Goal: Information Seeking & Learning: Learn about a topic

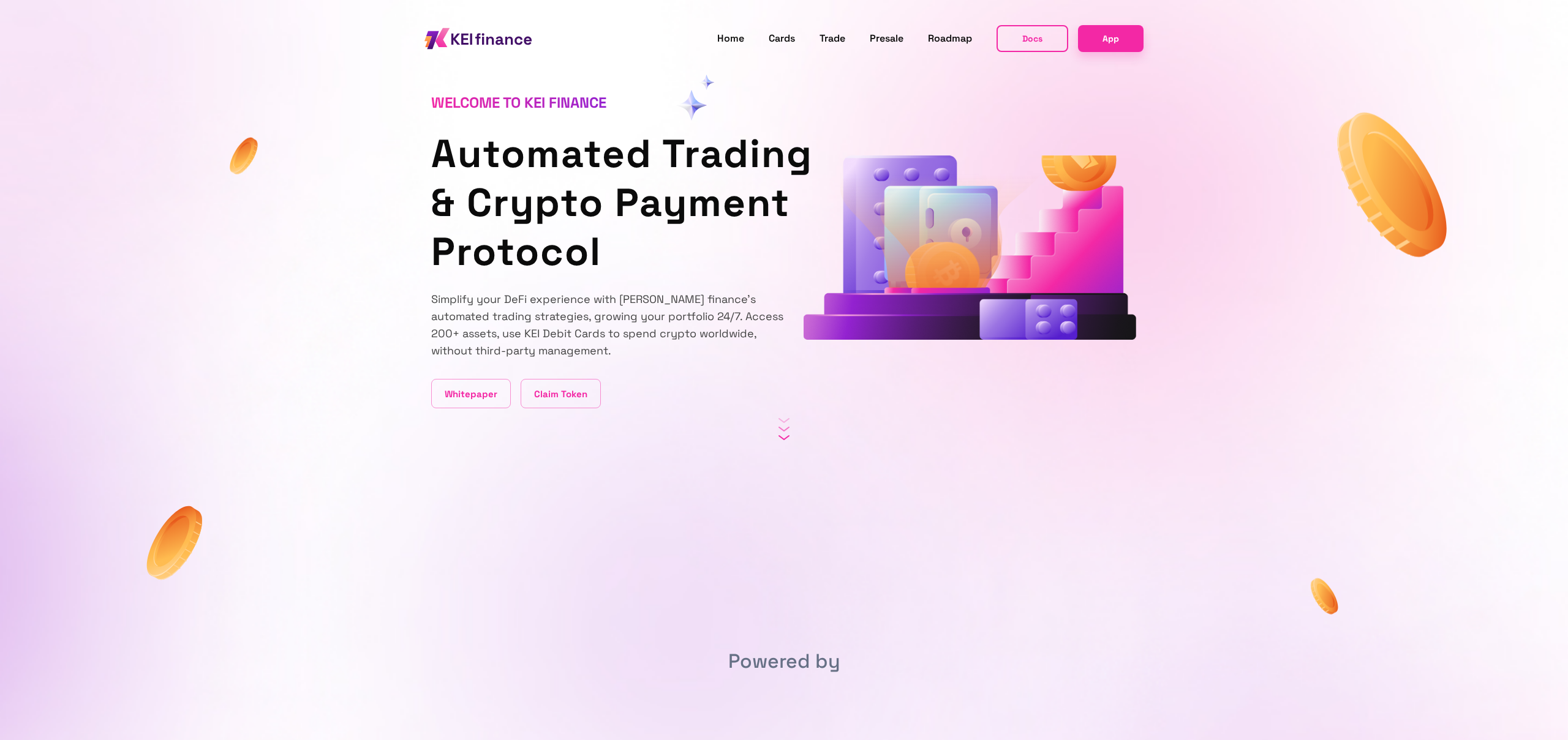
click at [585, 322] on p "Simplify your DeFi experience with [PERSON_NAME] finance's automated trading st…" at bounding box center [608, 325] width 353 height 69
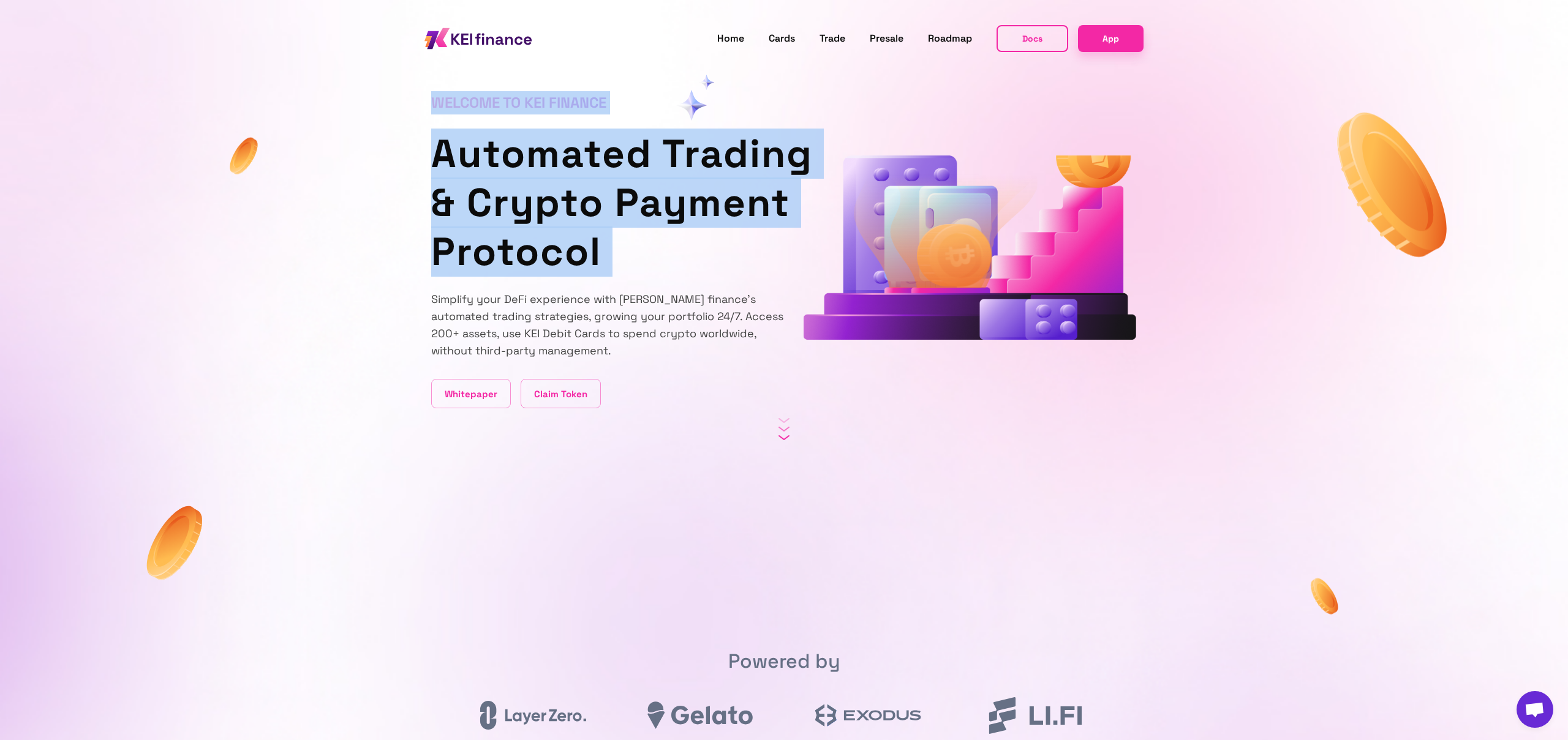
click at [616, 280] on div "Welcome to KEI finance Automated Trading & Crypto Payment Protocol Simplify you…" at bounding box center [608, 219] width 353 height 378
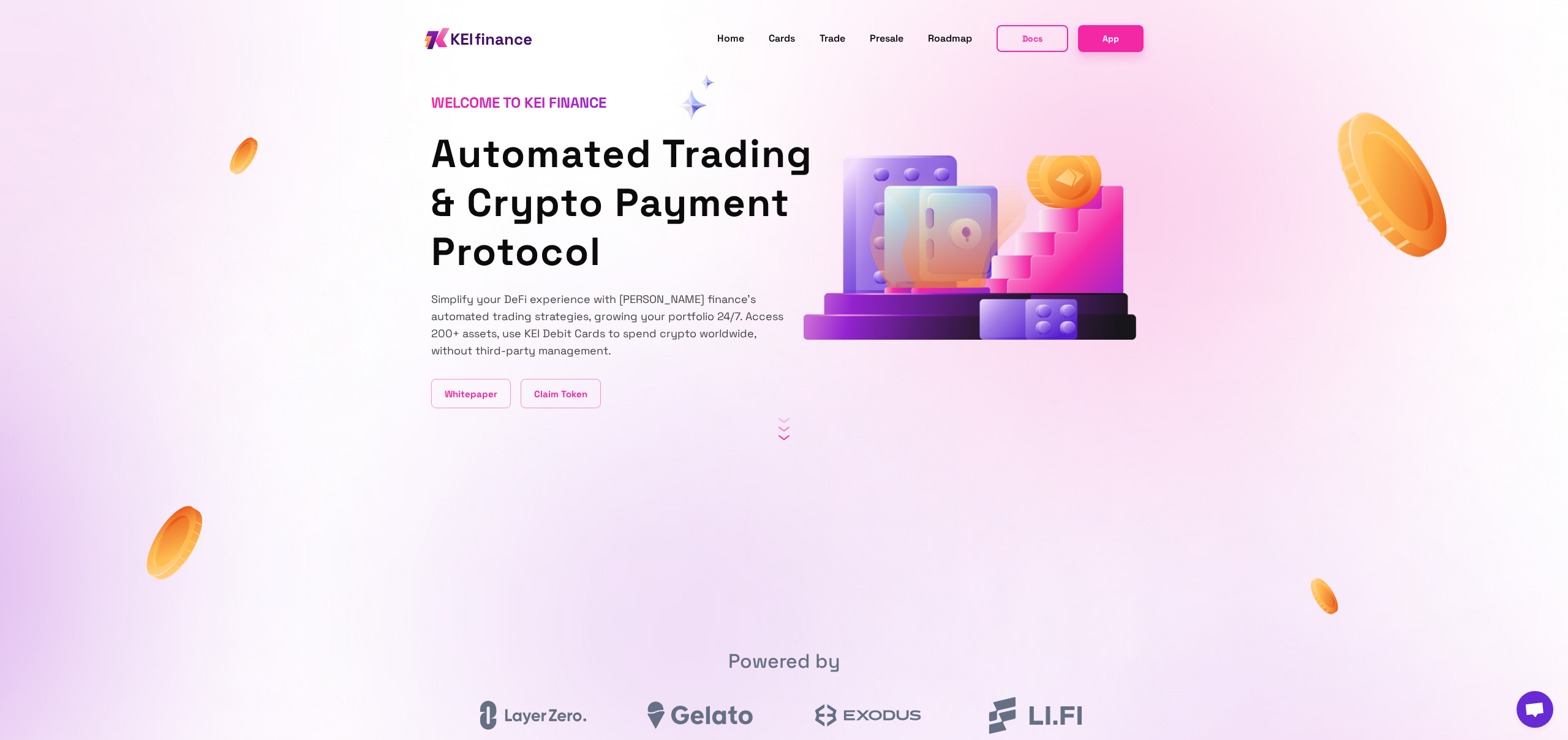
click at [575, 309] on p "Simplify your DeFi experience with [PERSON_NAME] finance's automated trading st…" at bounding box center [608, 325] width 353 height 69
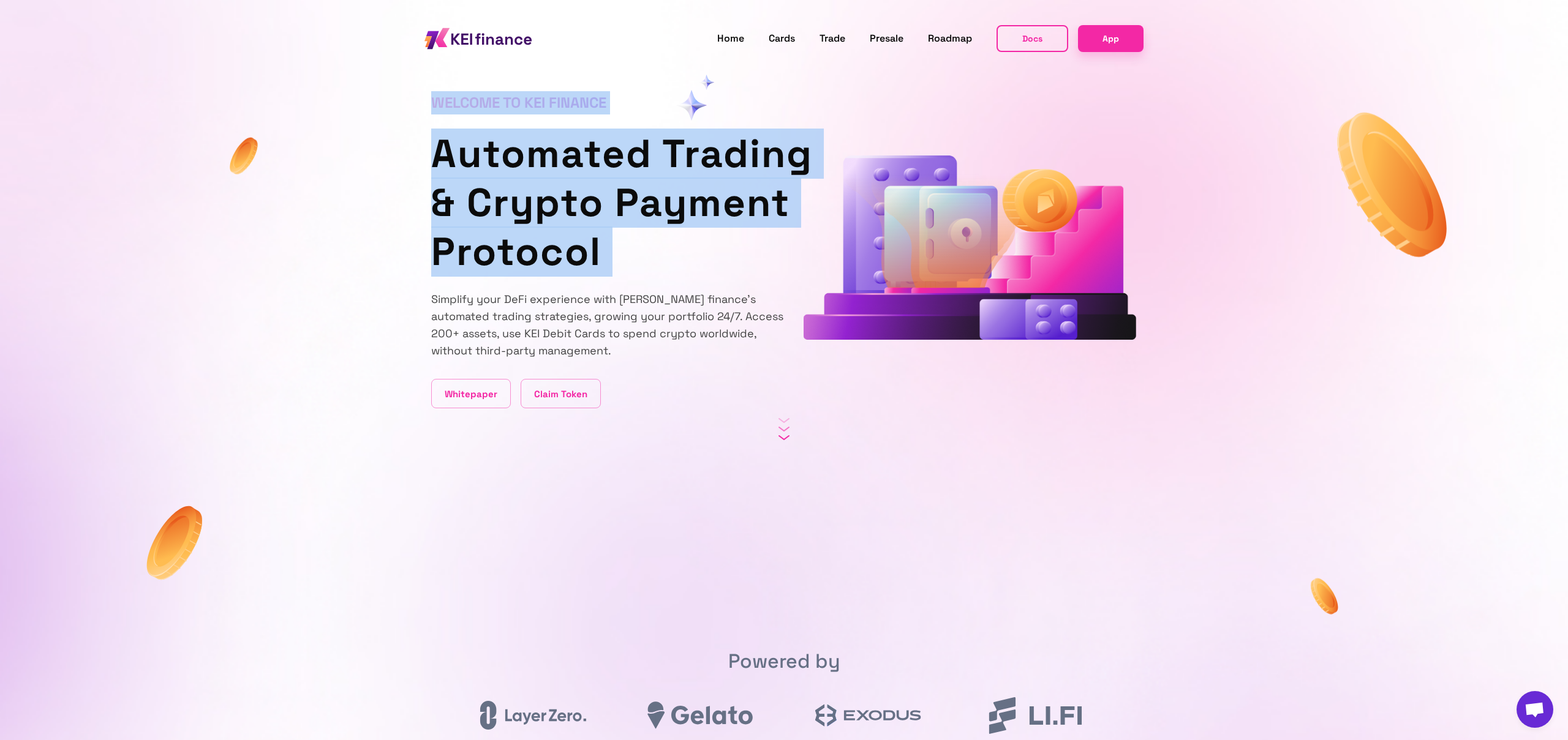
click at [354, 253] on section "Welcome to KEI finance Automated Trading & Crypto Payment Protocol Simplify you…" at bounding box center [784, 204] width 1568 height 408
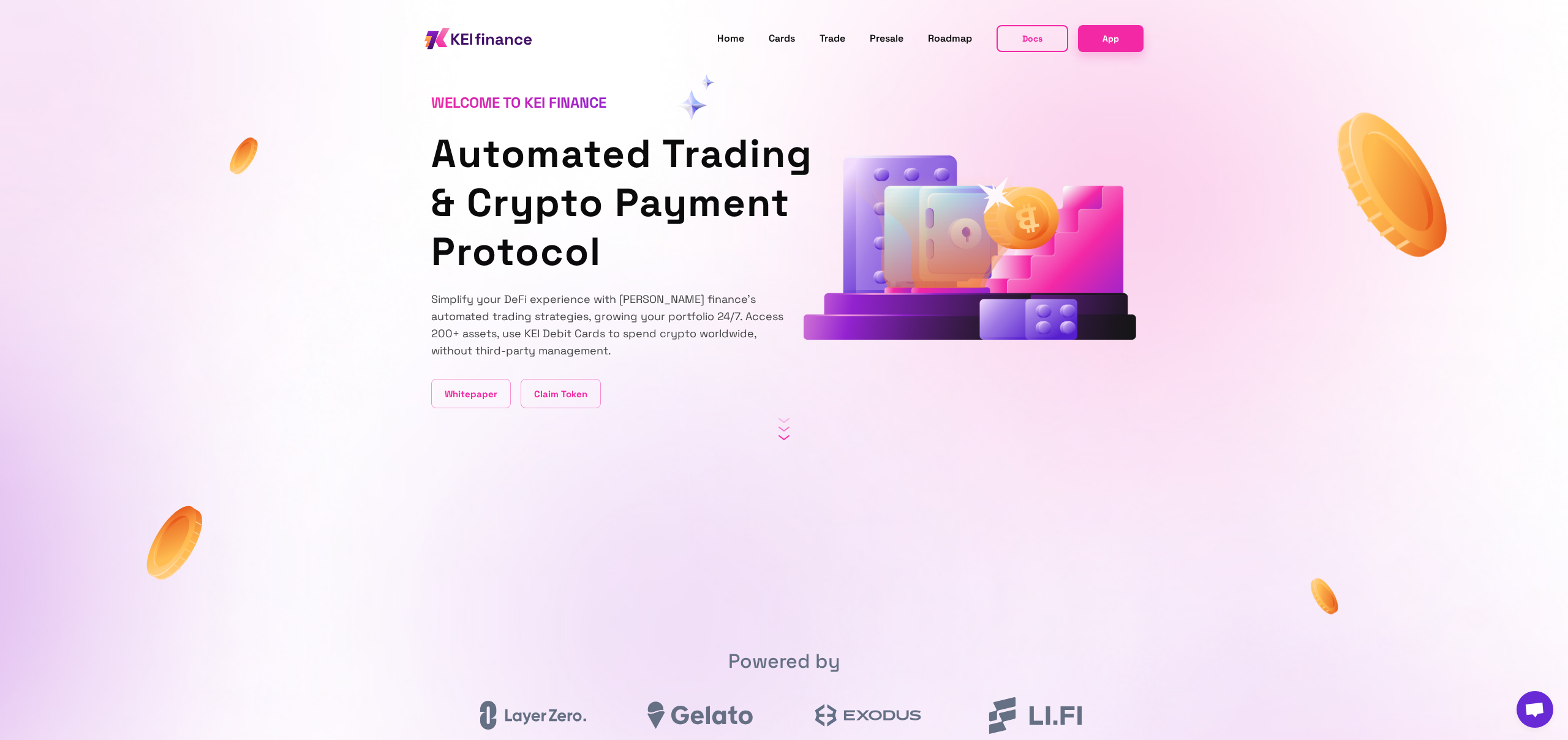
click at [1099, 502] on div "Powered by" at bounding box center [784, 652] width 735 height 326
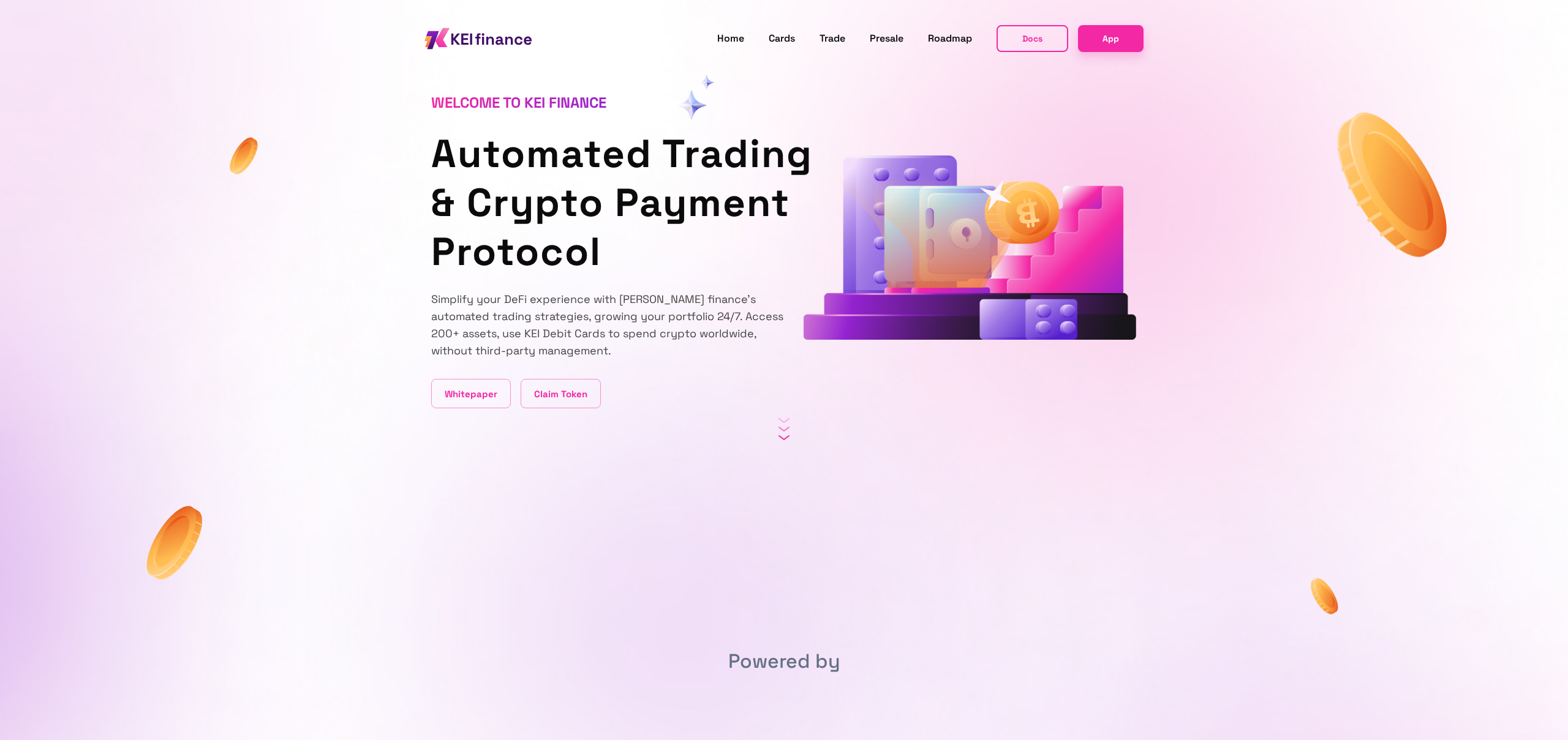
click at [527, 237] on h1 "Automated Trading & Crypto Payment Protocol" at bounding box center [608, 202] width 353 height 147
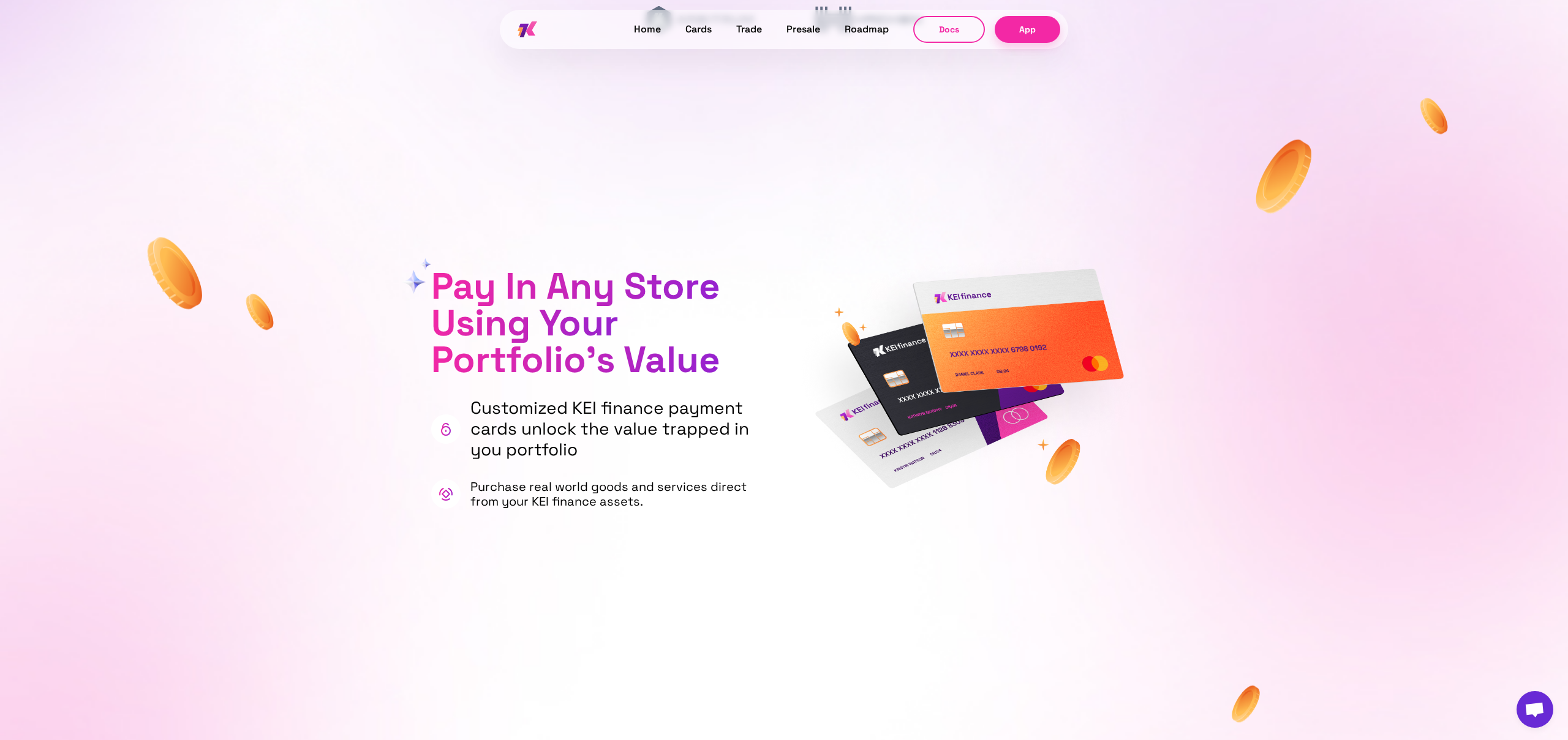
scroll to position [764, 0]
drag, startPoint x: 520, startPoint y: 290, endPoint x: 522, endPoint y: 305, distance: 15.1
click at [520, 301] on p "Pay In Any Store Using Your Portfolio's Value" at bounding box center [600, 322] width 337 height 110
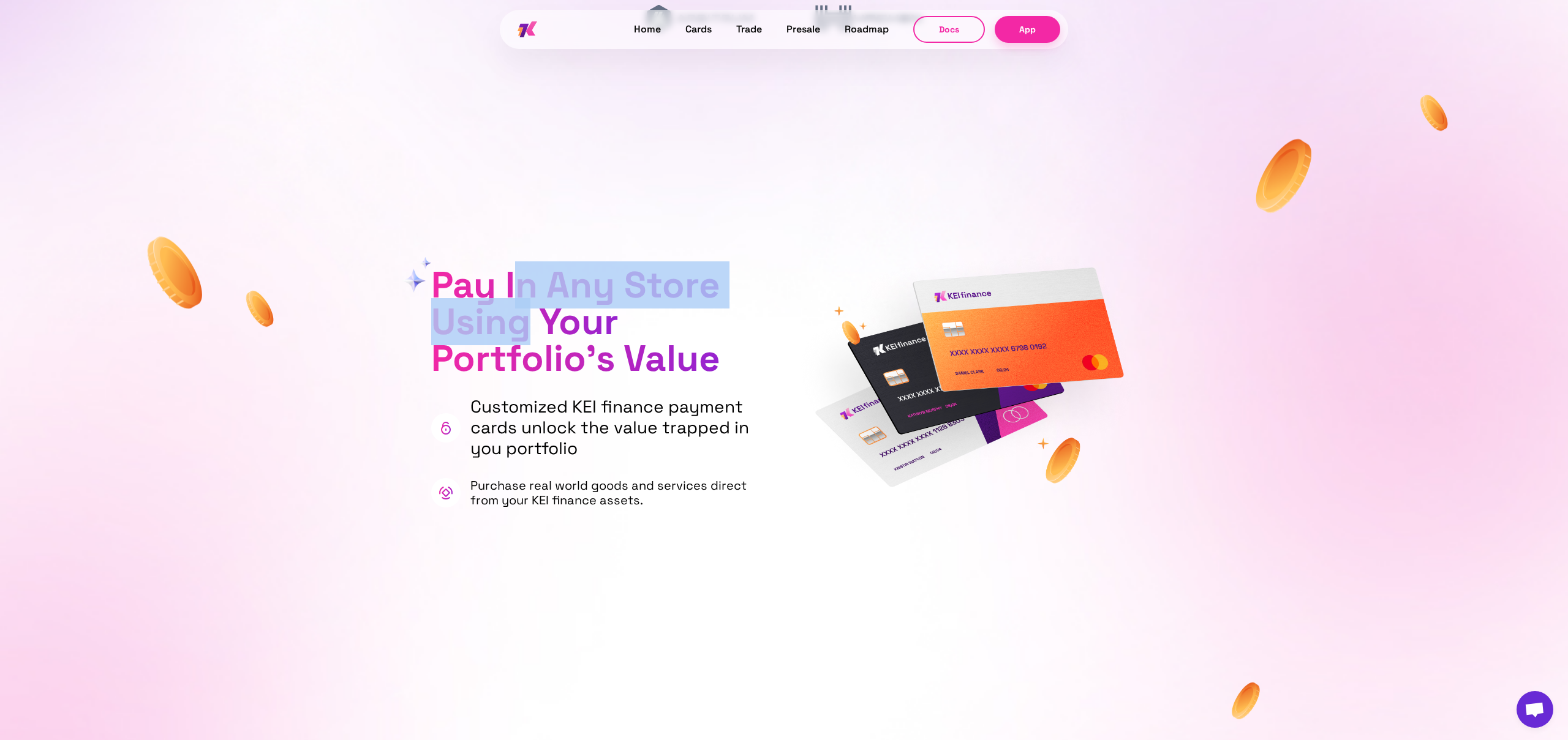
click at [521, 408] on p "Customized KEI finance payment cards unlock the value trapped in you portfolio" at bounding box center [618, 428] width 297 height 62
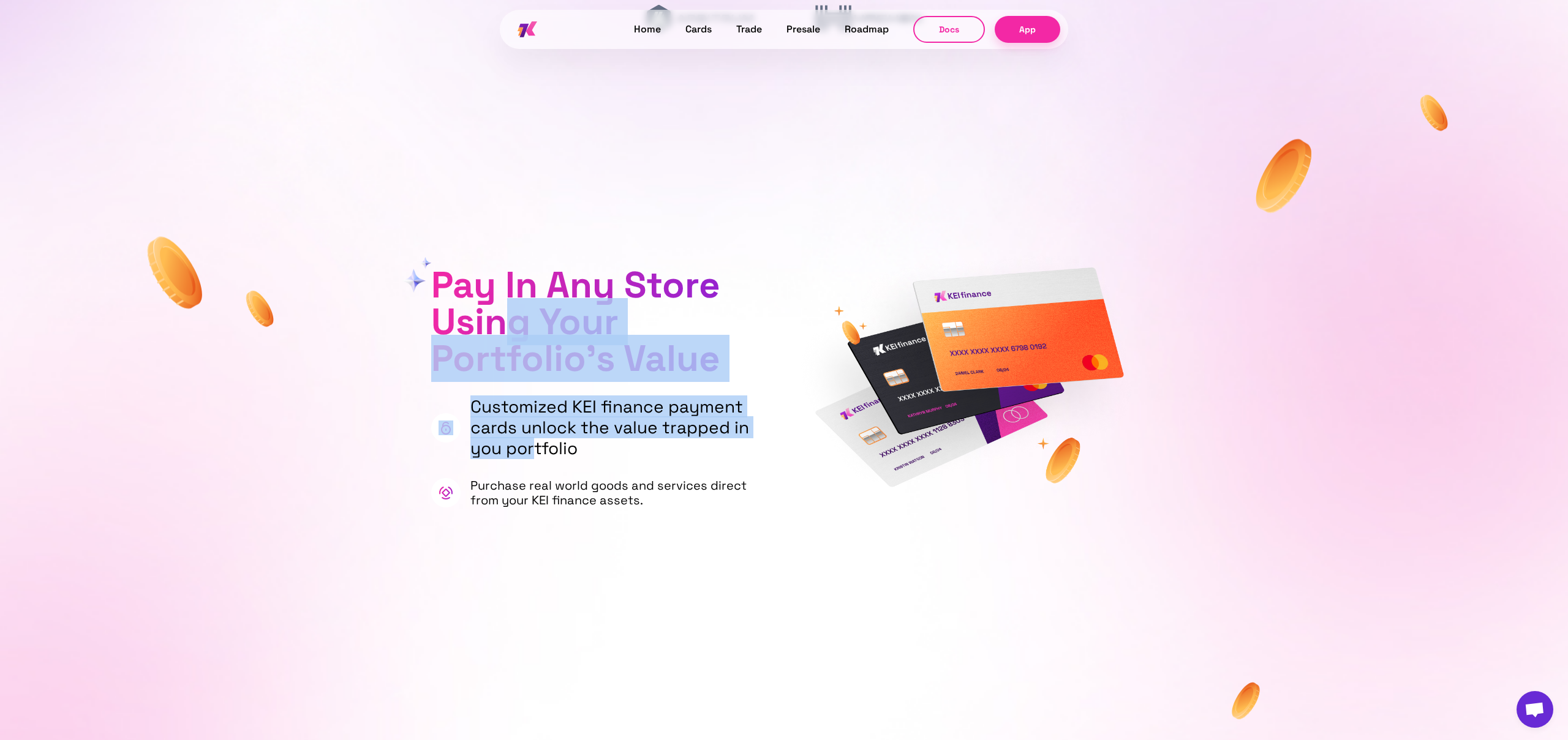
drag, startPoint x: 537, startPoint y: 447, endPoint x: 516, endPoint y: 322, distance: 126.8
click at [516, 320] on div "Pay In Any Store Using Your Portfolio's Value Customized KEI finance payment ca…" at bounding box center [600, 388] width 337 height 241
click at [516, 322] on span "Using Your" at bounding box center [525, 322] width 188 height 47
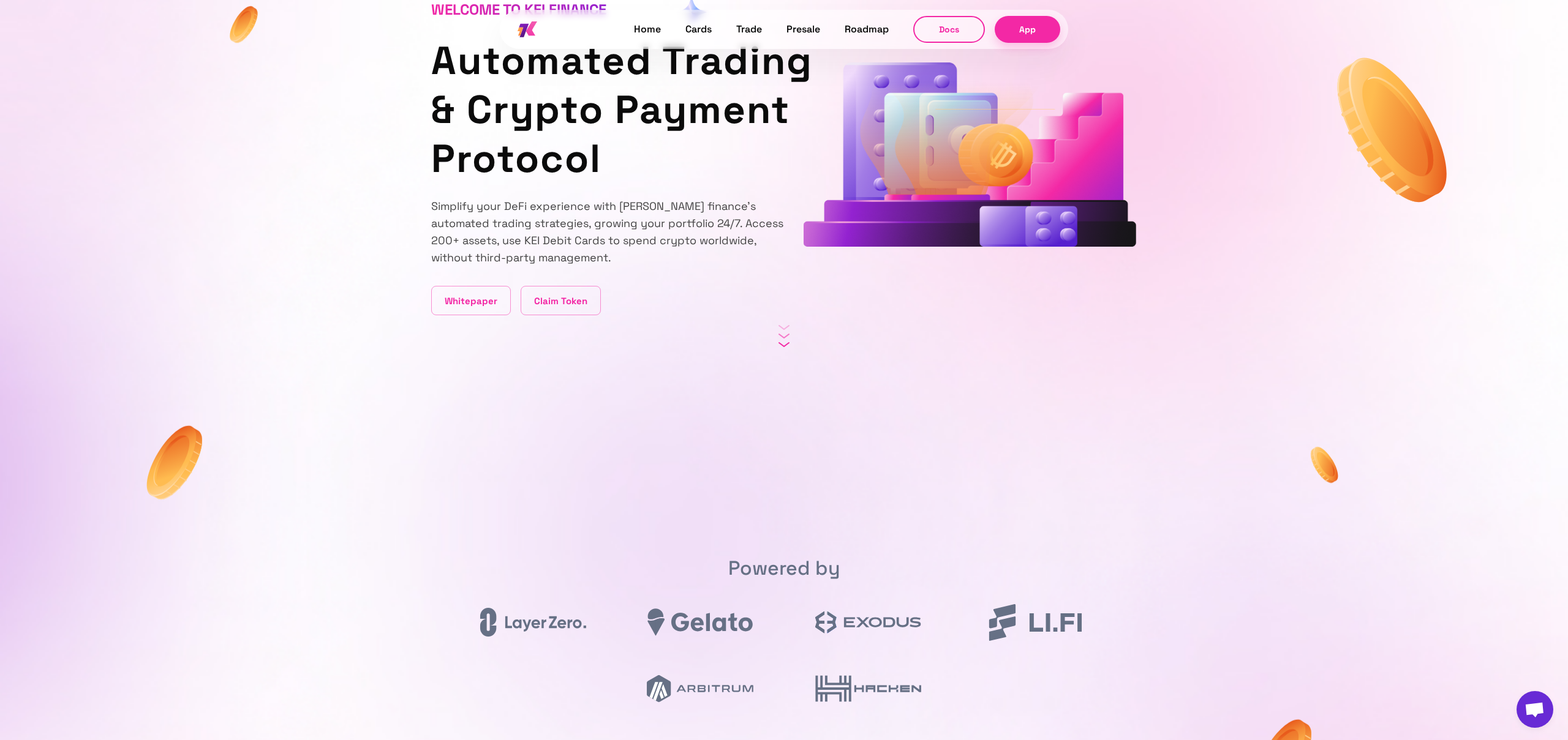
scroll to position [0, 0]
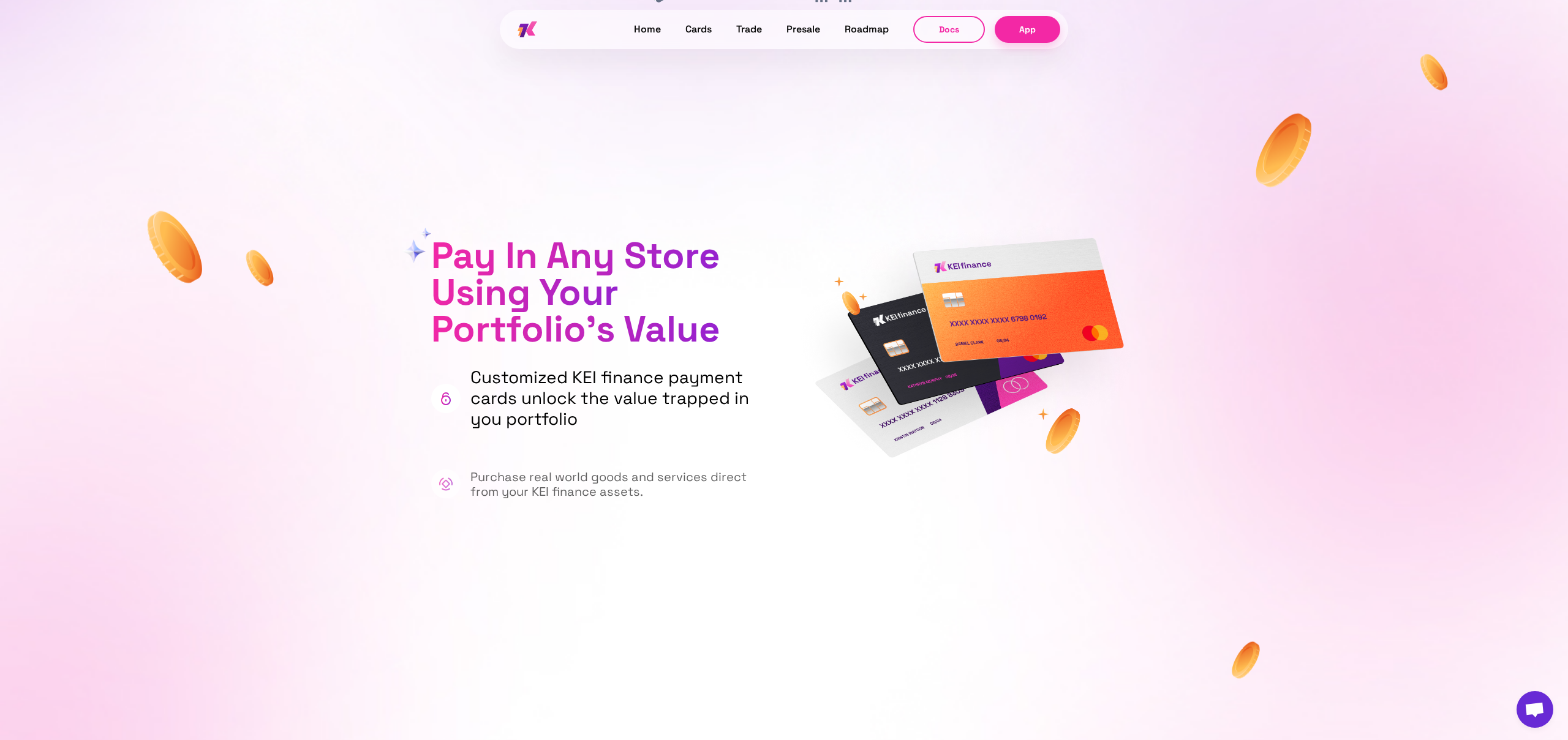
scroll to position [792, 0]
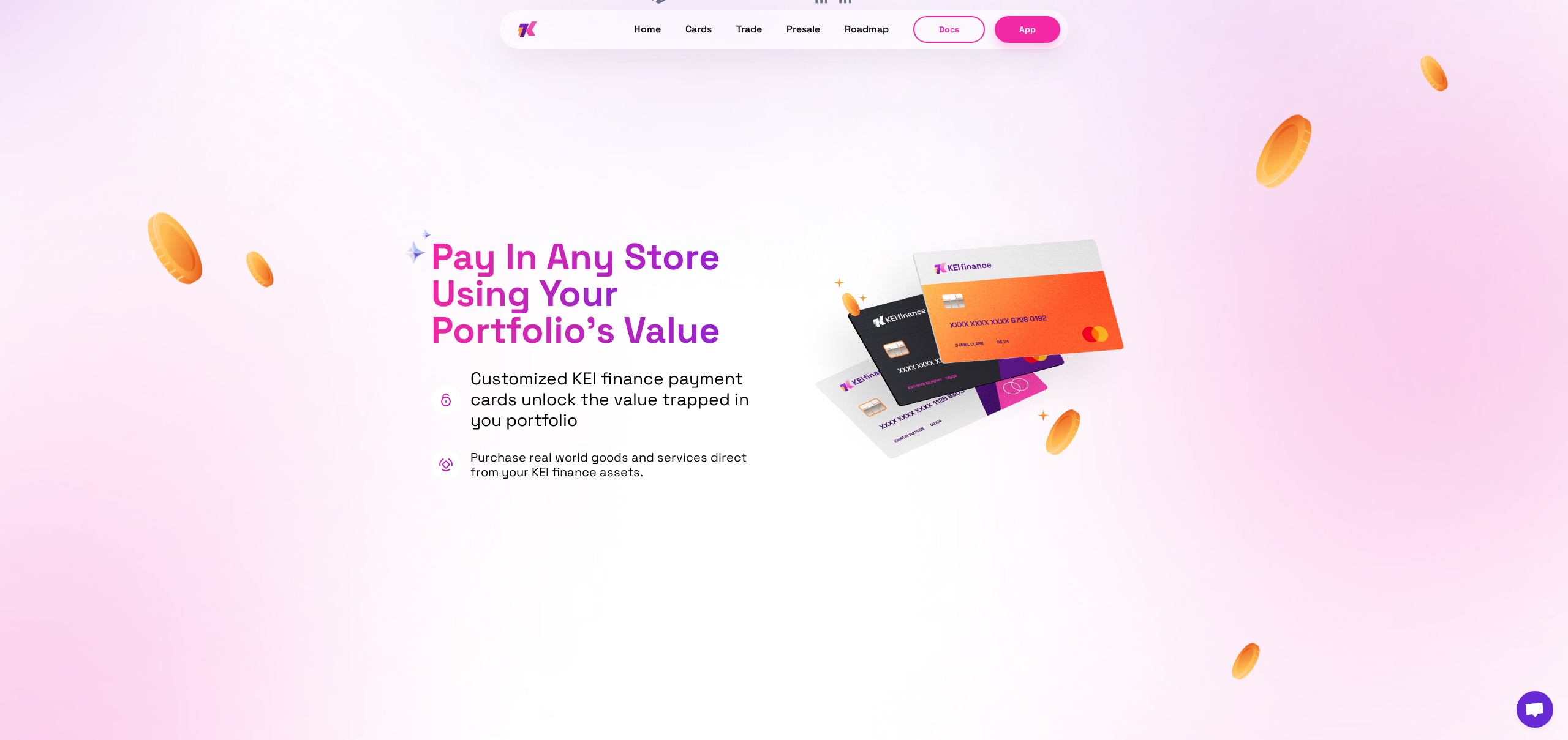
click at [533, 385] on p "Customized KEI finance payment cards unlock the value trapped in you portfolio" at bounding box center [618, 400] width 297 height 62
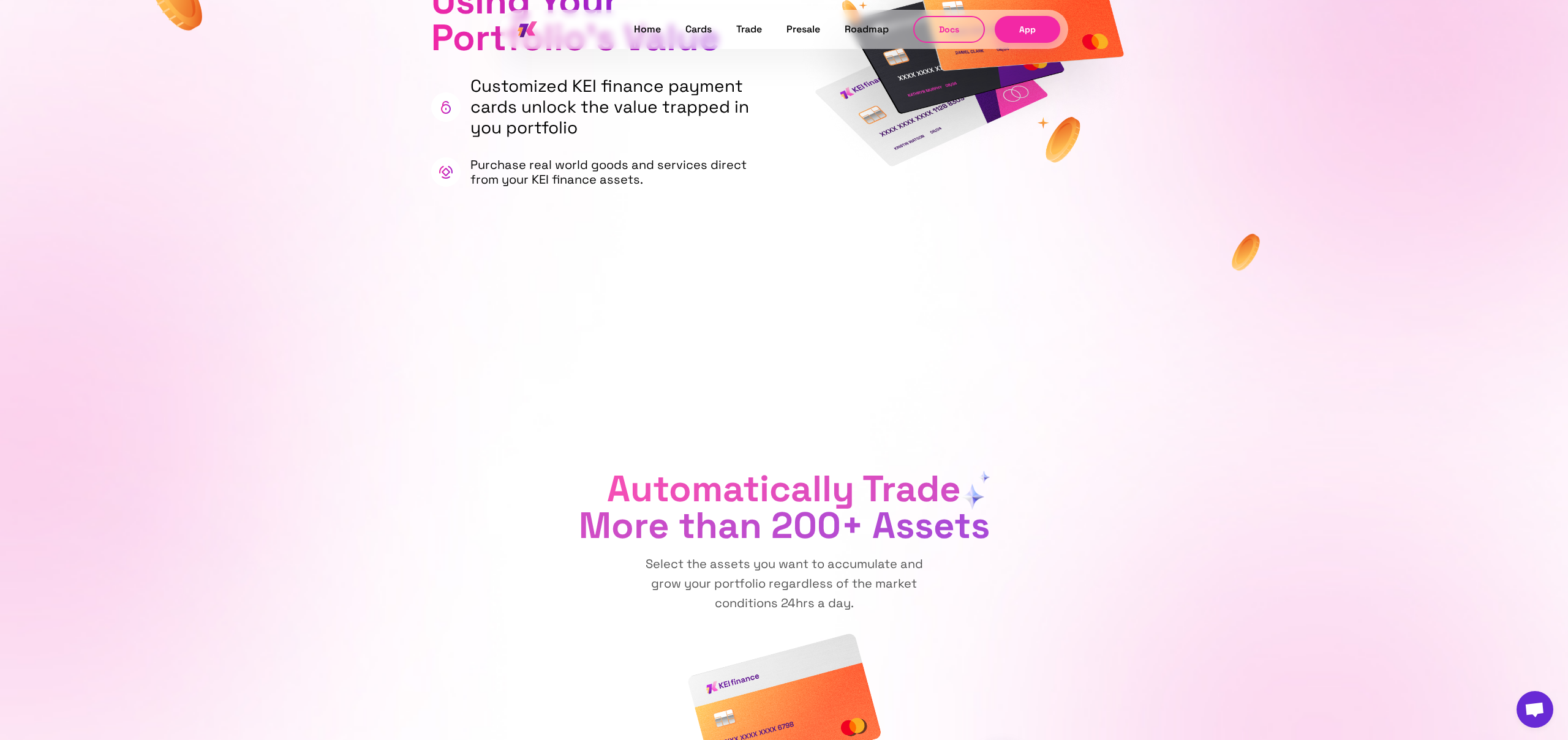
scroll to position [1085, 0]
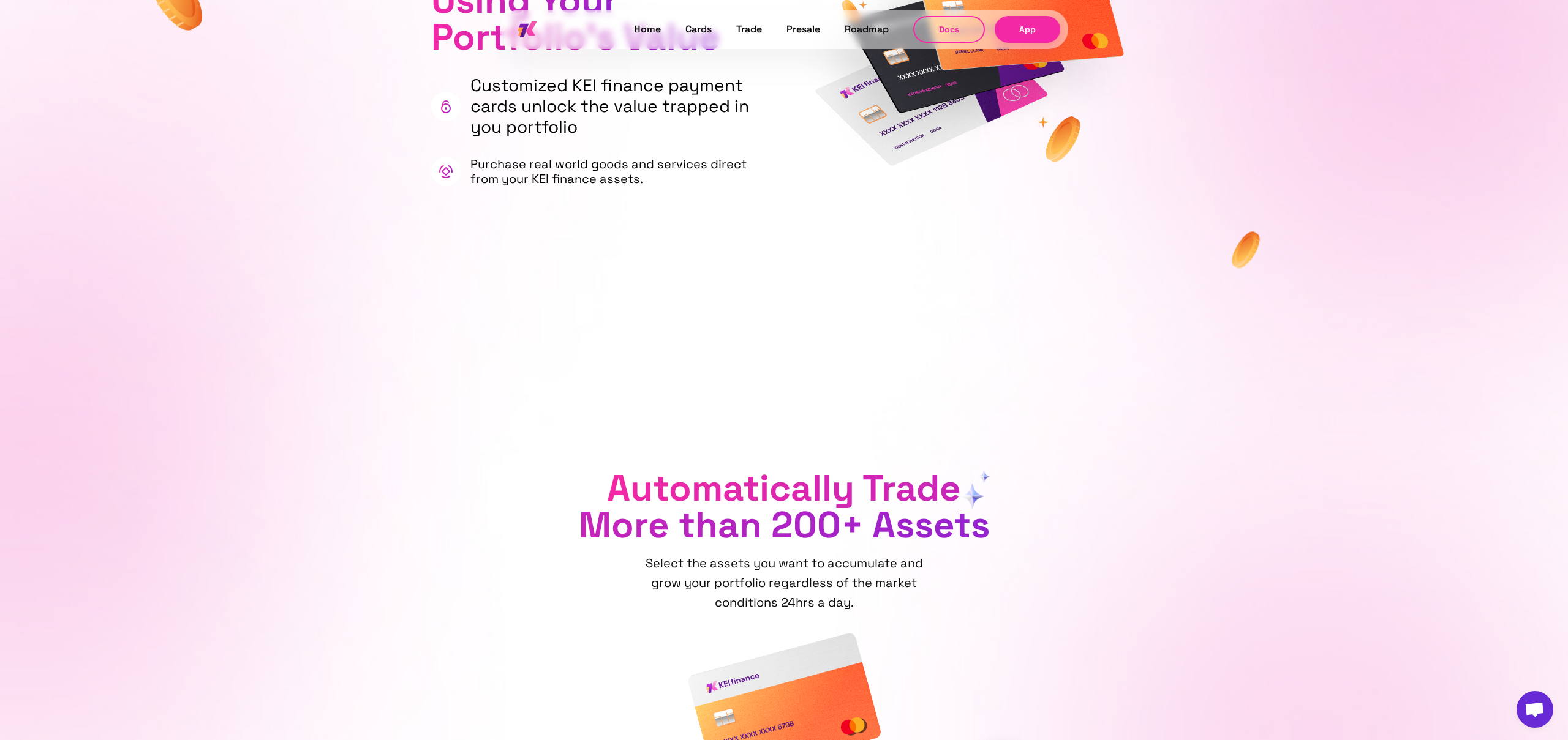
click at [664, 459] on div "Automatically Trade More than 200+ Assets Select the assets you want to accumul…" at bounding box center [783, 676] width 980 height 490
click at [672, 480] on span "Automatically Trade More than 200+ Assets" at bounding box center [784, 506] width 411 height 84
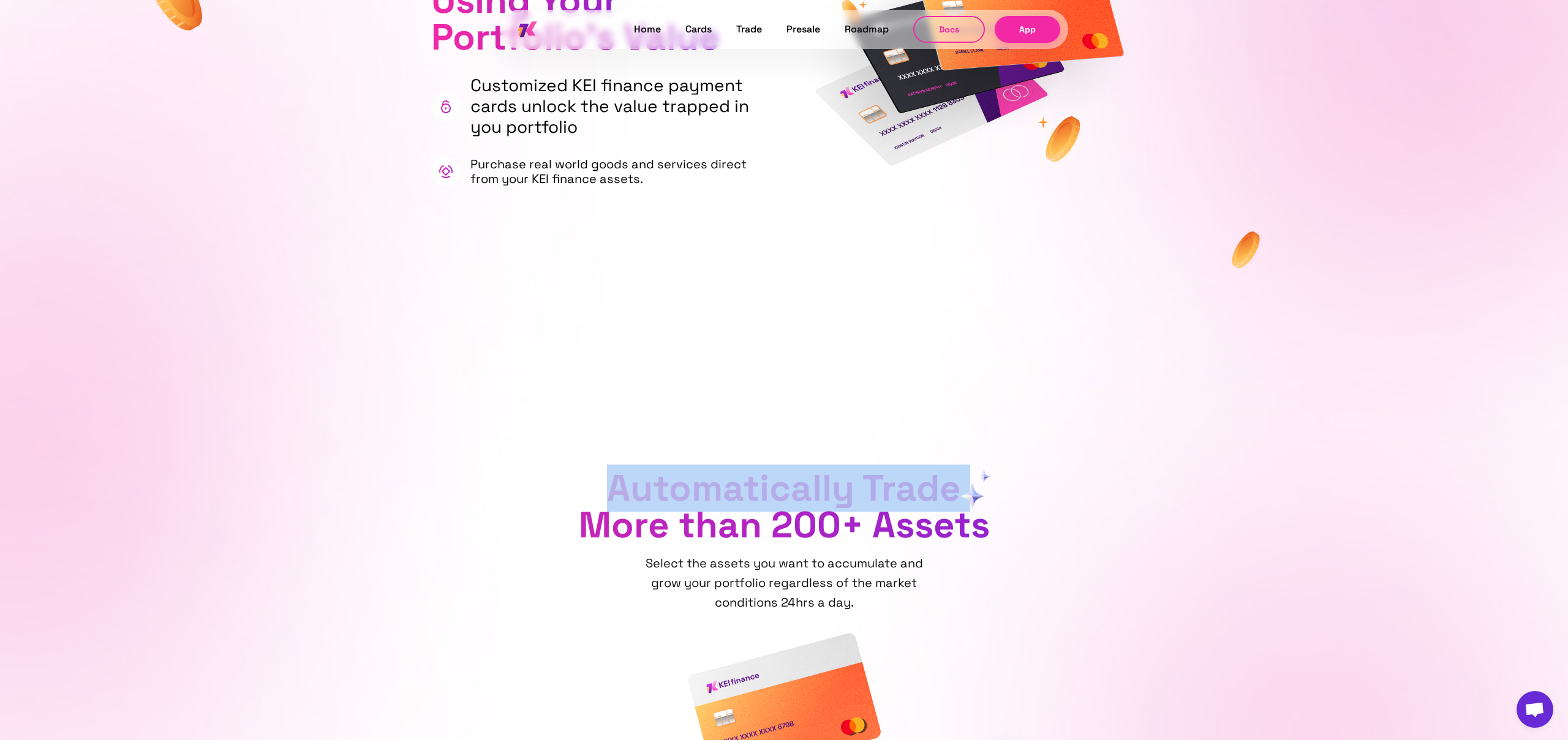
click at [697, 516] on span "Automatically Trade More than 200+ Assets" at bounding box center [784, 506] width 411 height 84
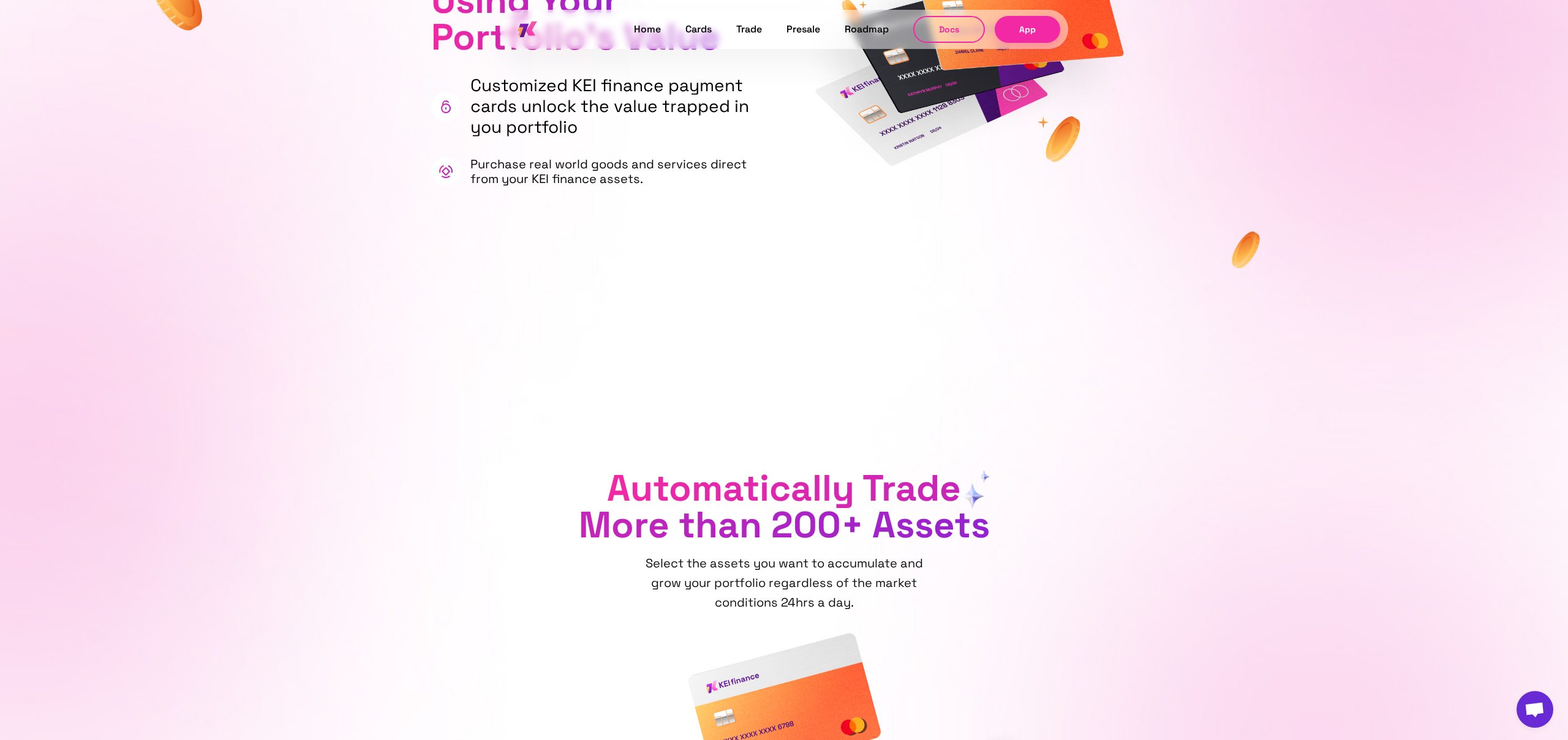
click at [697, 516] on span "Automatically Trade More than 200+ Assets" at bounding box center [784, 506] width 411 height 84
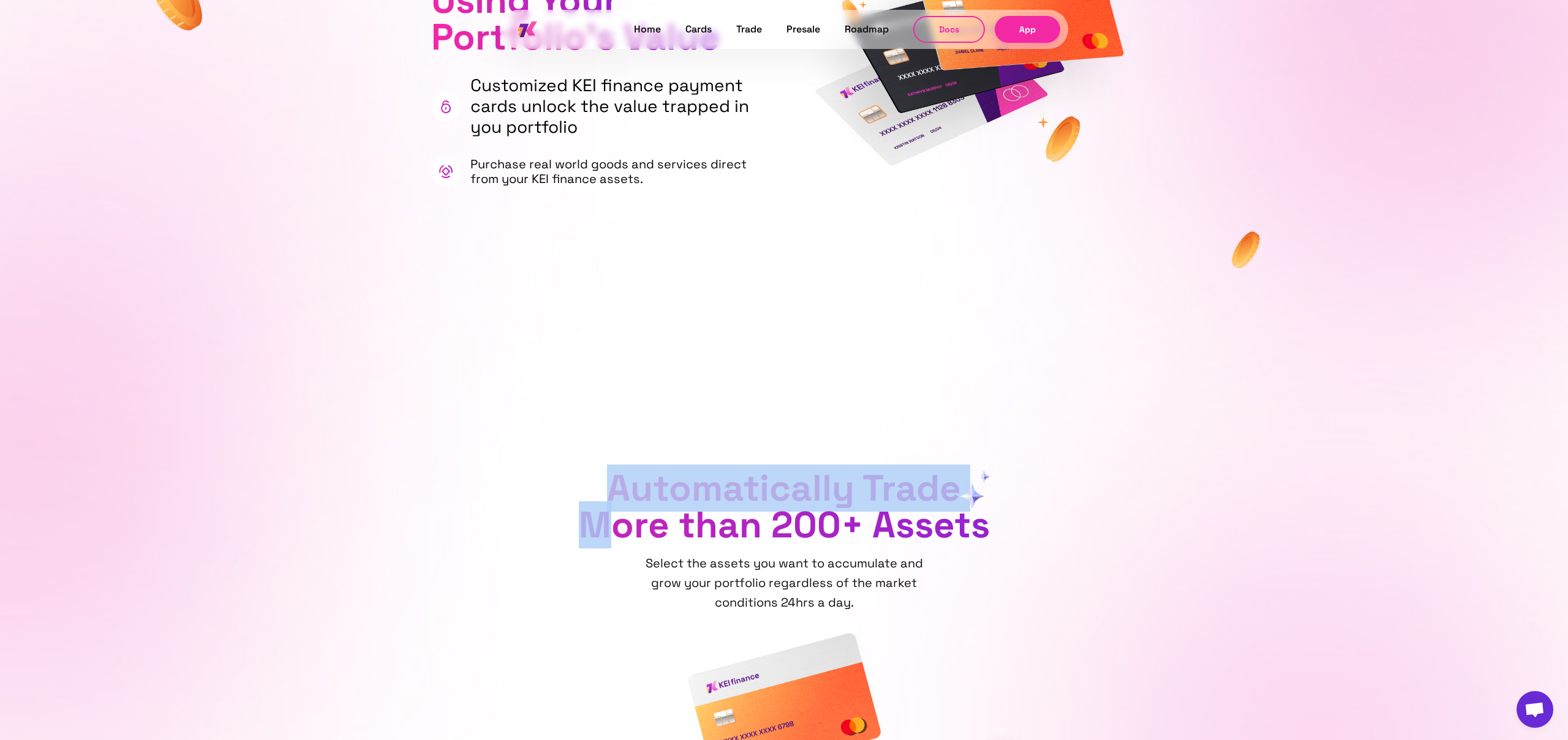
click at [697, 516] on span "Automatically Trade More than 200+ Assets" at bounding box center [784, 506] width 411 height 84
click at [735, 481] on span "Automatically Trade More than 200+ Assets" at bounding box center [784, 506] width 411 height 84
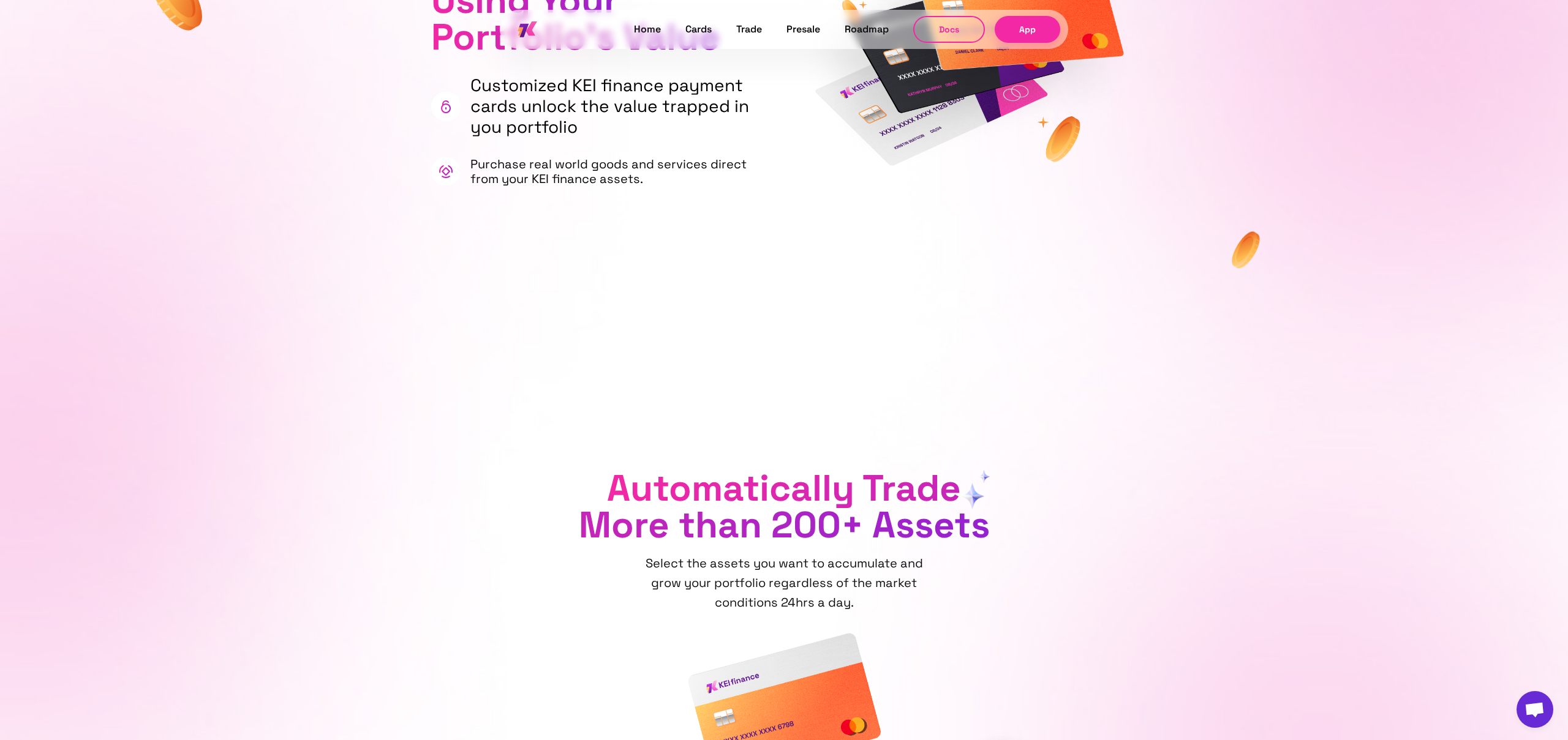
click at [735, 481] on span "Automatically Trade More than 200+ Assets" at bounding box center [784, 506] width 411 height 84
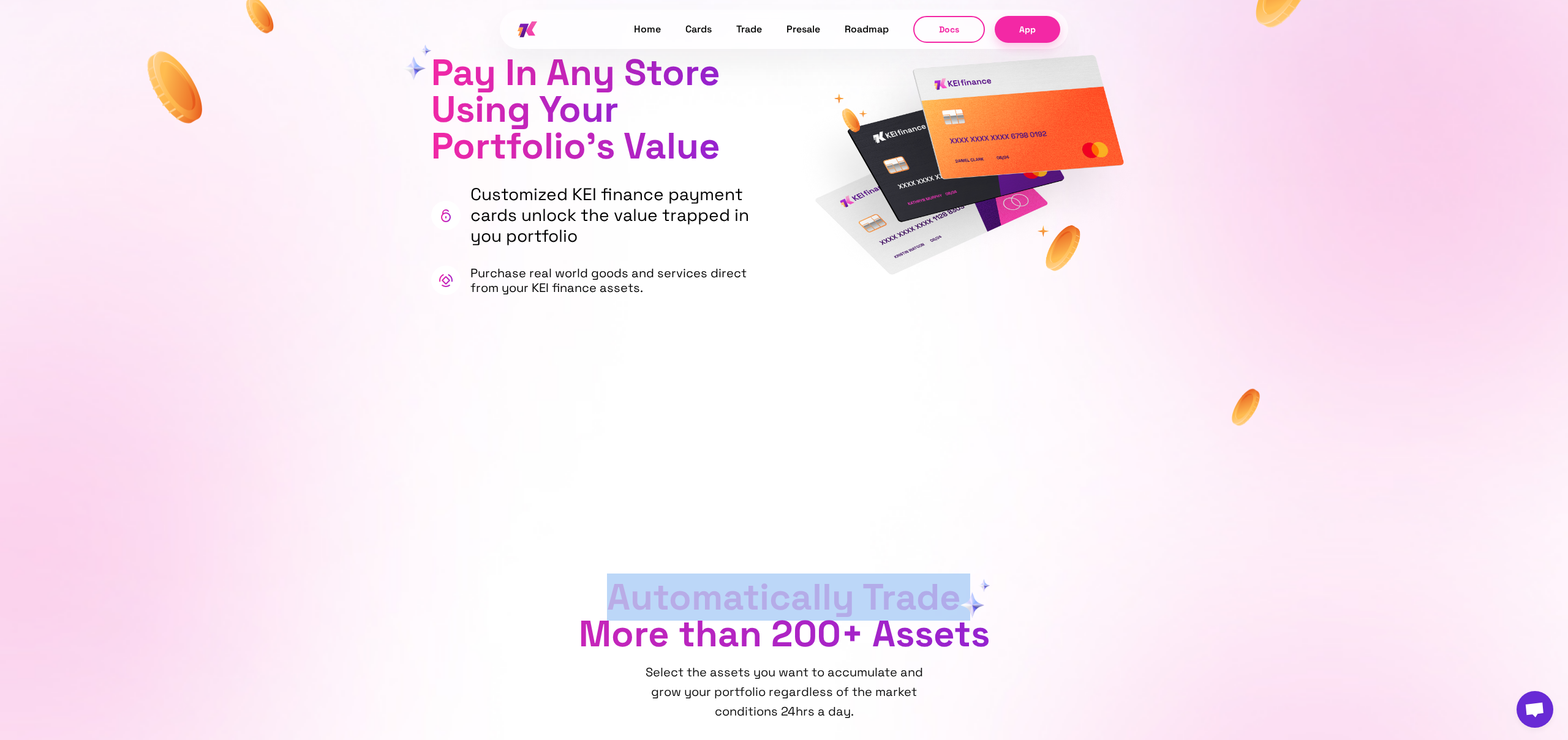
scroll to position [965, 0]
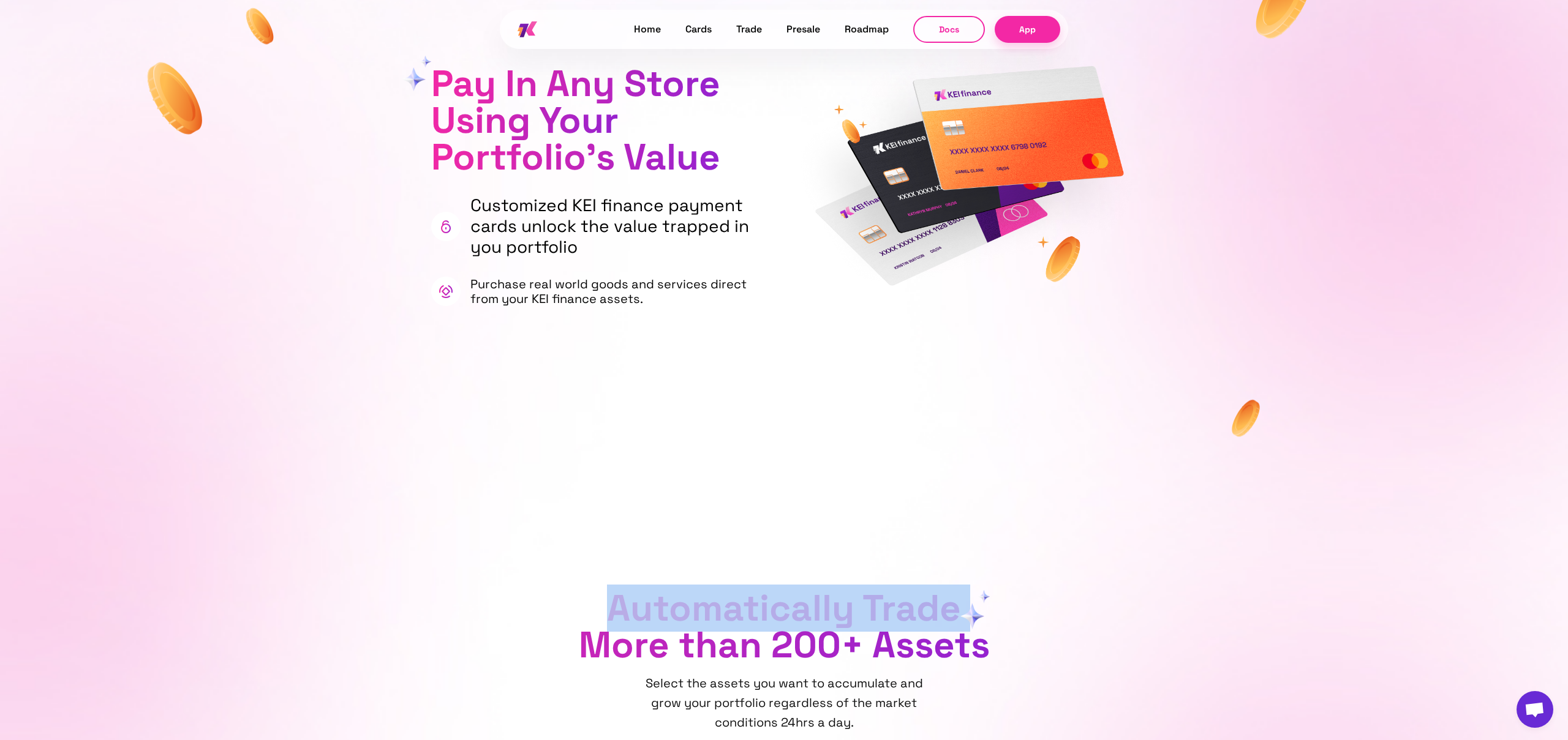
click at [583, 305] on p "Purchase real world goods and services direct from your KEI finance assets." at bounding box center [618, 291] width 297 height 29
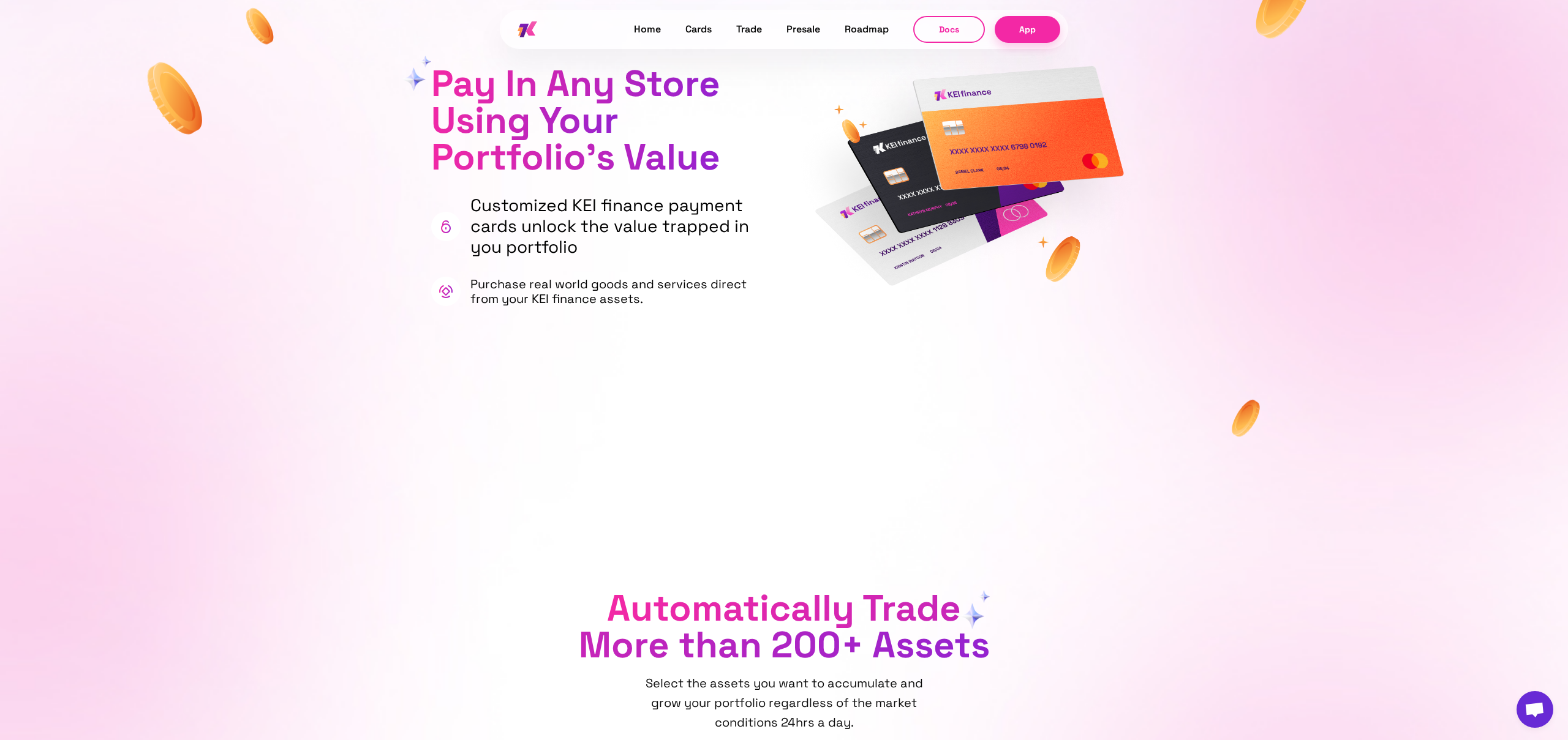
click at [583, 305] on p "Purchase real world goods and services direct from your KEI finance assets." at bounding box center [618, 291] width 297 height 29
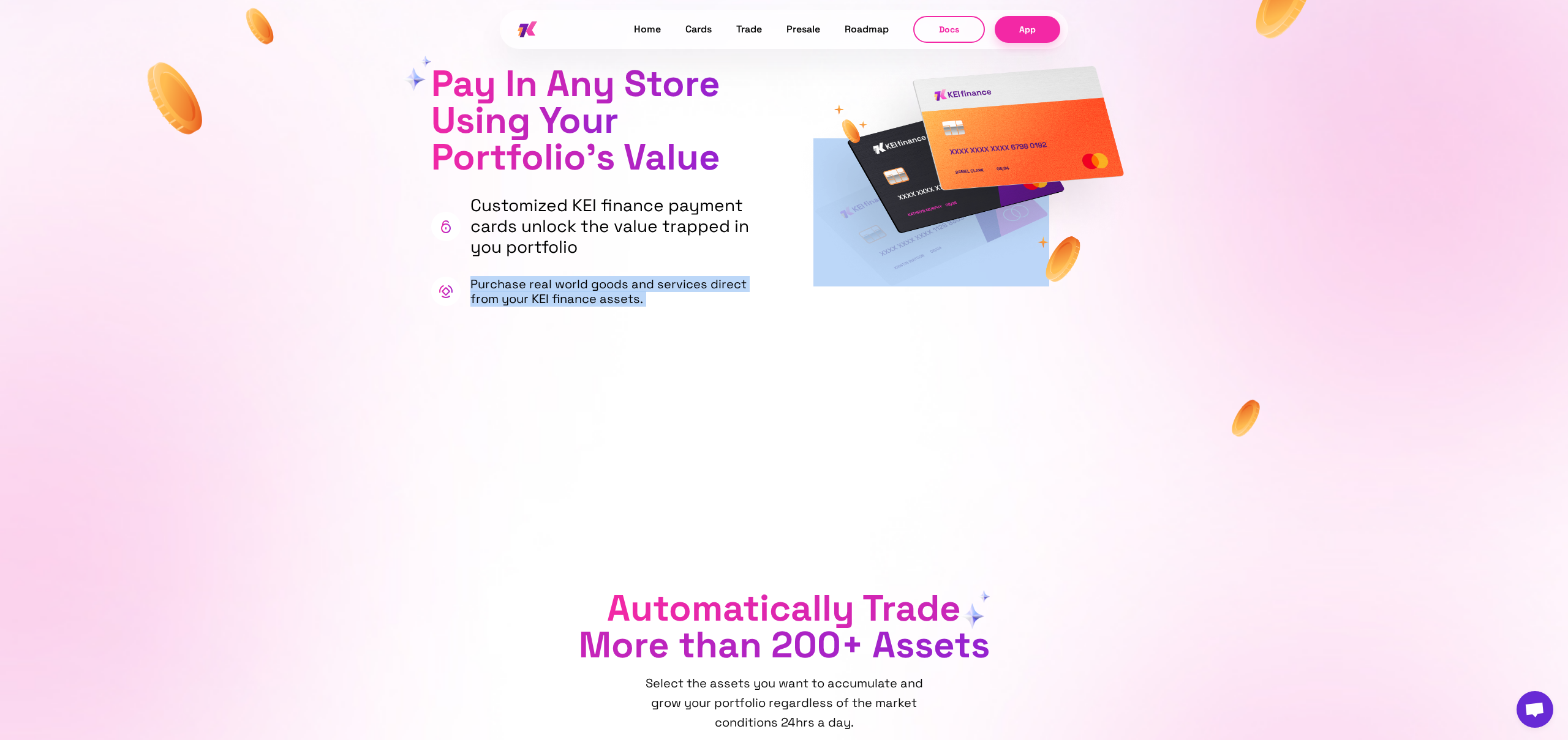
click at [561, 280] on p "Purchase real world goods and services direct from your KEI finance assets." at bounding box center [618, 291] width 297 height 29
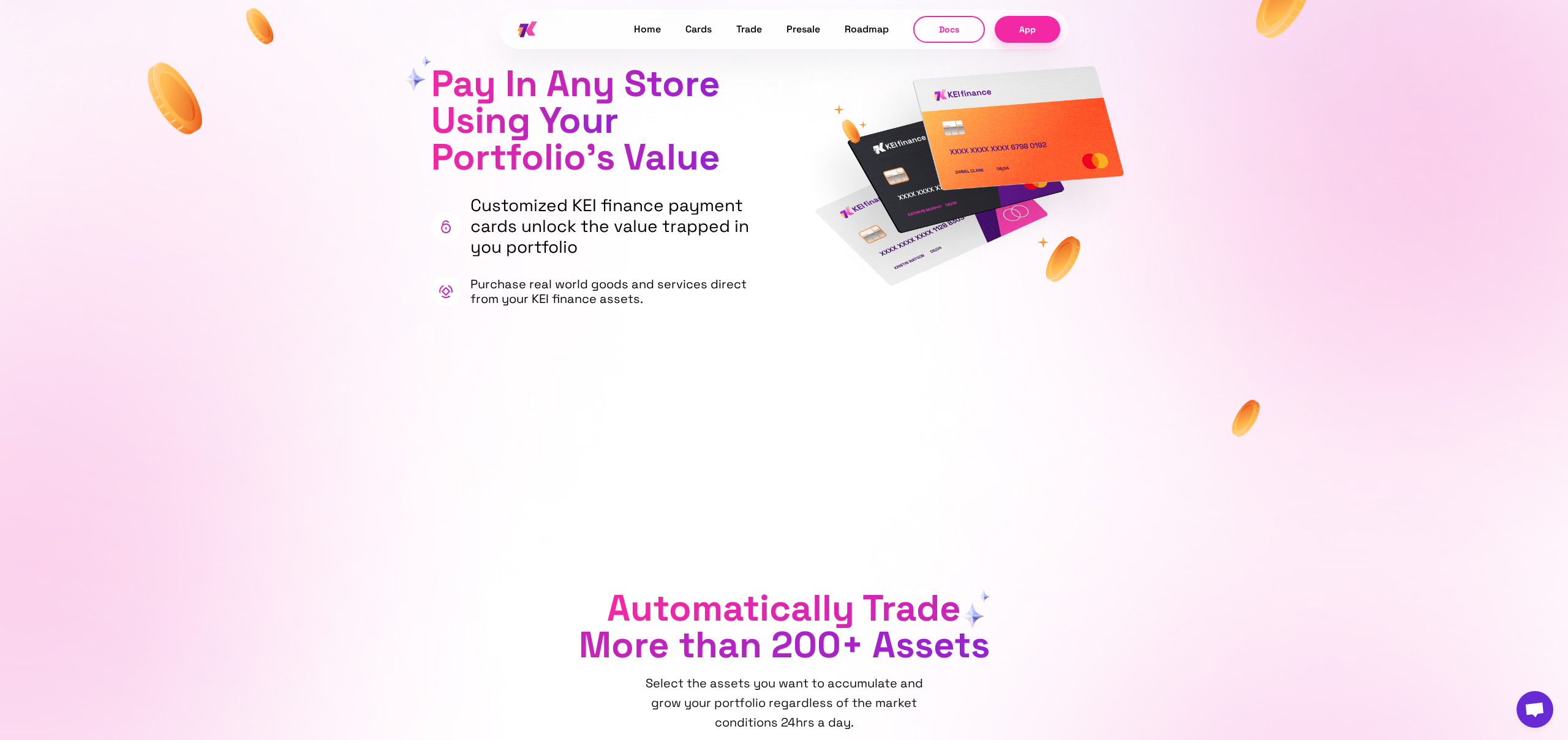
click at [561, 280] on p "Purchase real world goods and services direct from your KEI finance assets." at bounding box center [618, 291] width 297 height 29
click at [649, 284] on p "Purchase real world goods and services direct from your KEI finance assets." at bounding box center [618, 291] width 297 height 29
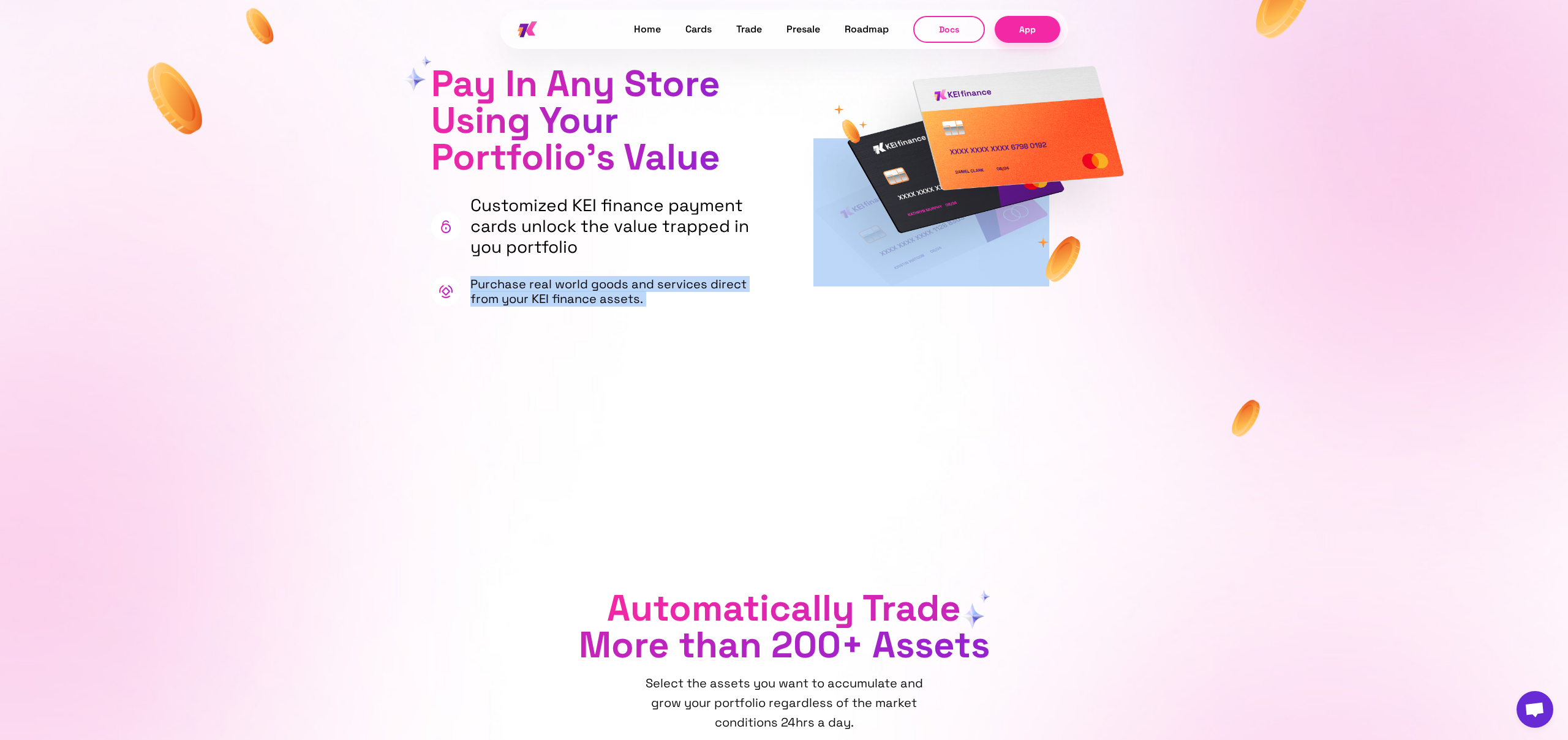
click at [621, 284] on p "Purchase real world goods and services direct from your KEI finance assets." at bounding box center [618, 291] width 297 height 29
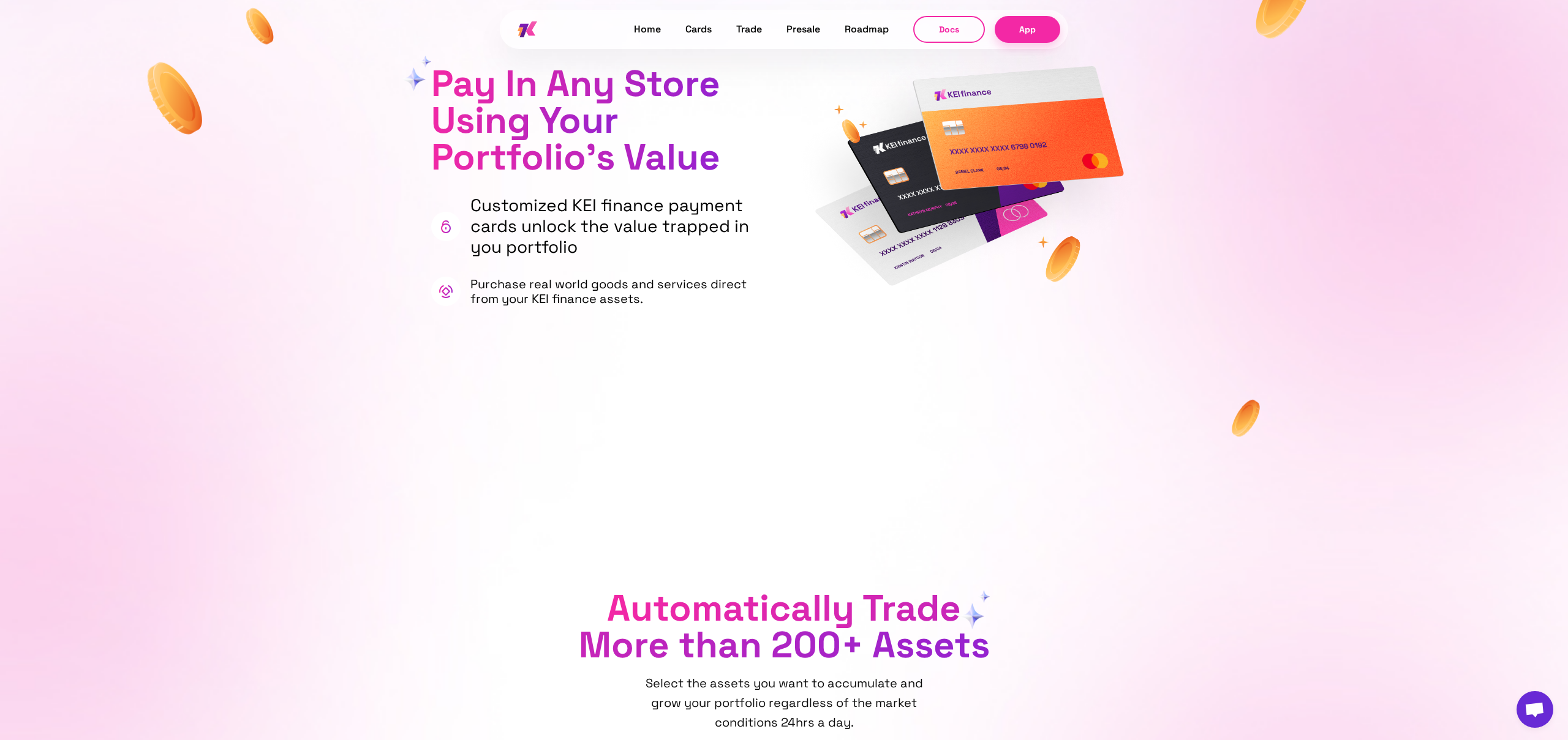
click at [621, 284] on p "Purchase real world goods and services direct from your KEI finance assets." at bounding box center [618, 291] width 297 height 29
click at [616, 302] on p "Purchase real world goods and services direct from your KEI finance assets." at bounding box center [618, 291] width 297 height 29
